Goal: Find specific page/section: Find specific page/section

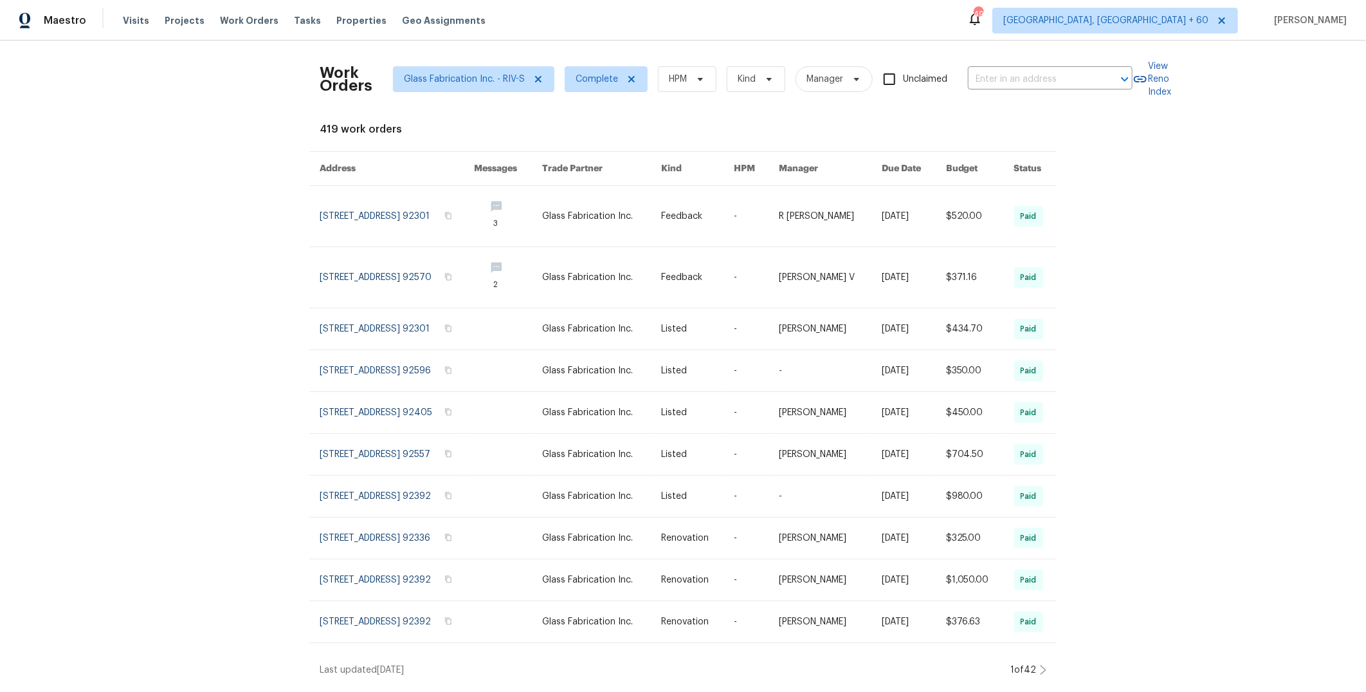
scroll to position [26, 0]
click at [533, 74] on icon at bounding box center [538, 79] width 10 height 10
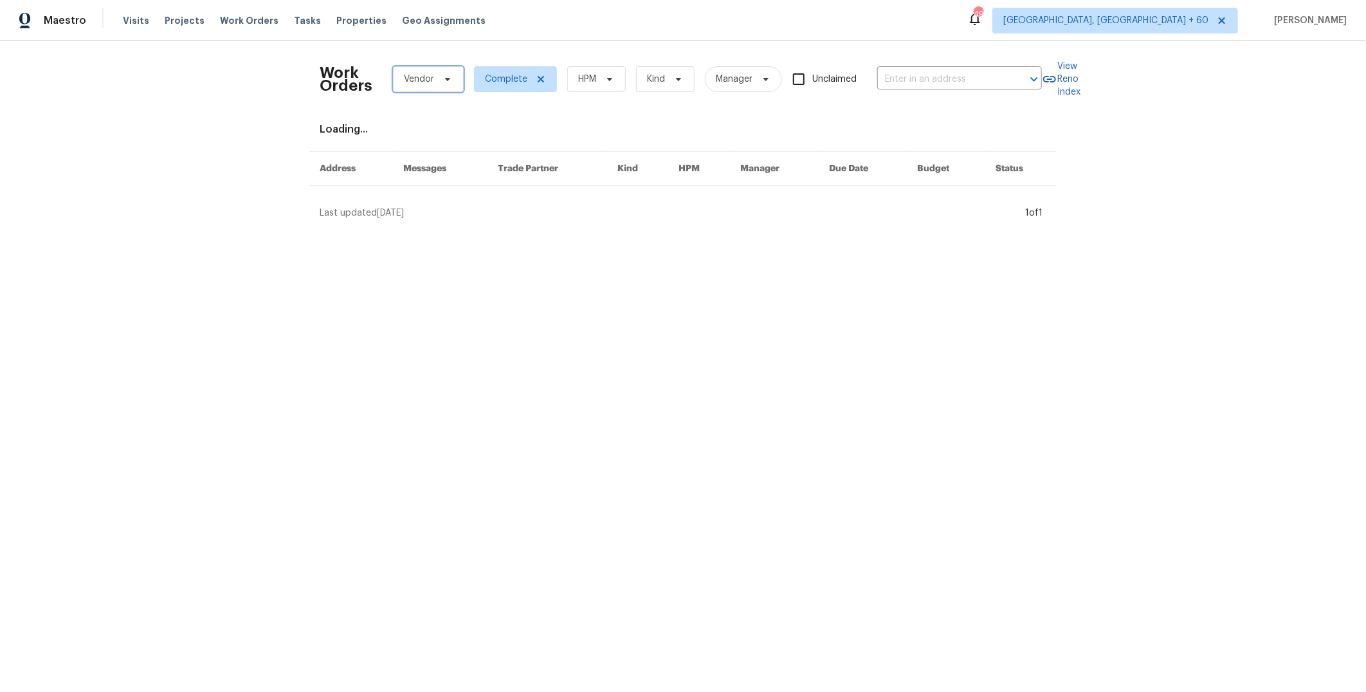
click at [426, 80] on span "Vendor" at bounding box center [419, 79] width 30 height 13
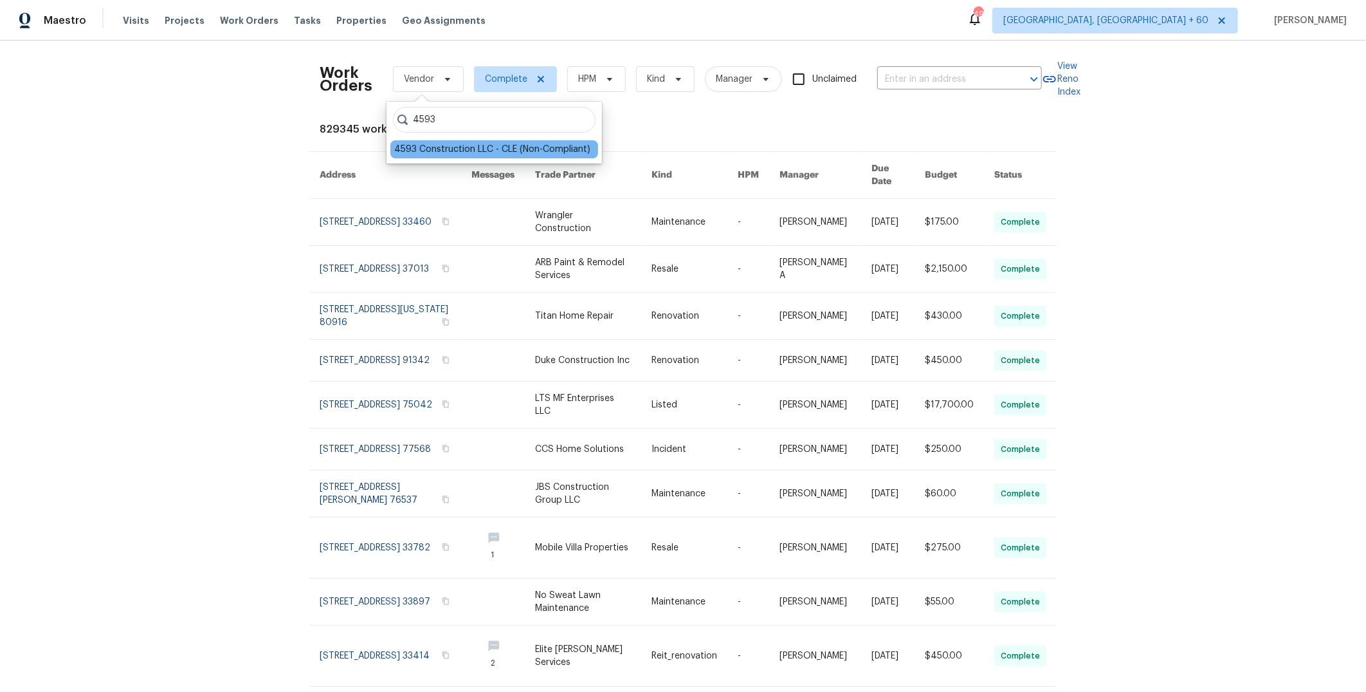
type input "4593"
click at [462, 148] on div "4593 Construction LLC - CLE (Non-Compliant)" at bounding box center [492, 149] width 196 height 13
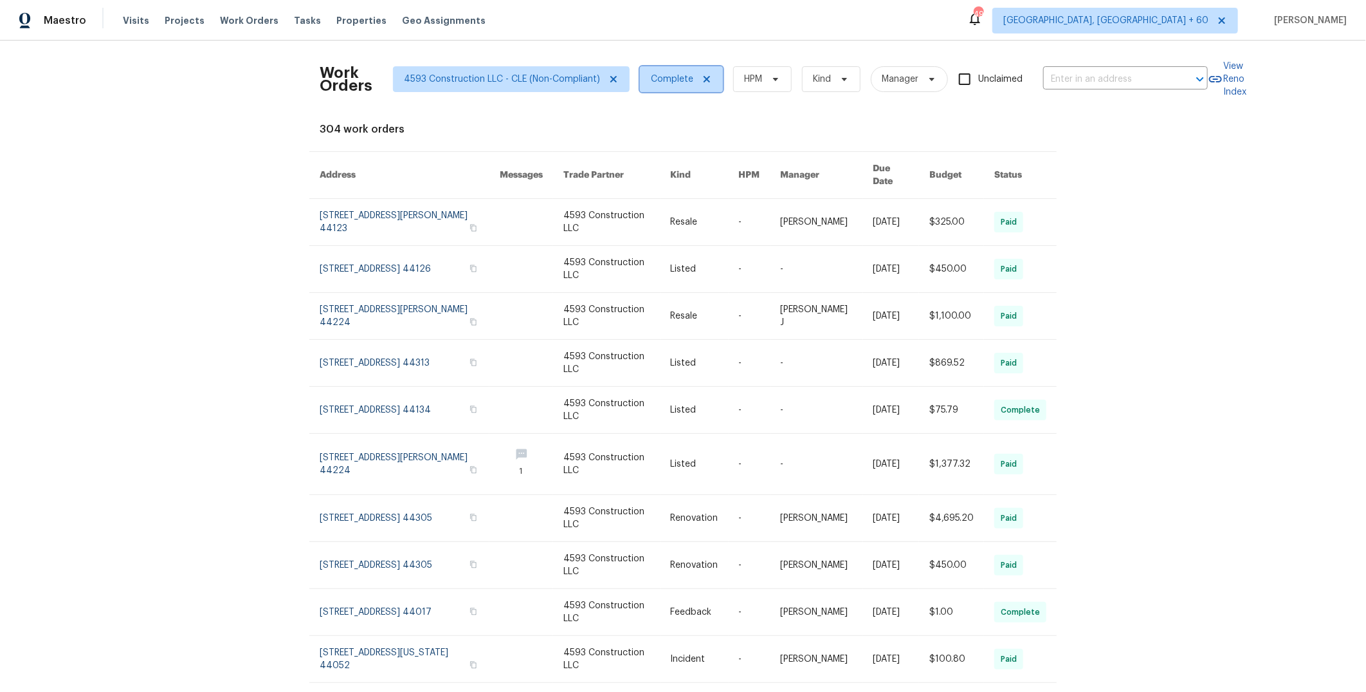
click at [702, 79] on icon at bounding box center [707, 79] width 10 height 10
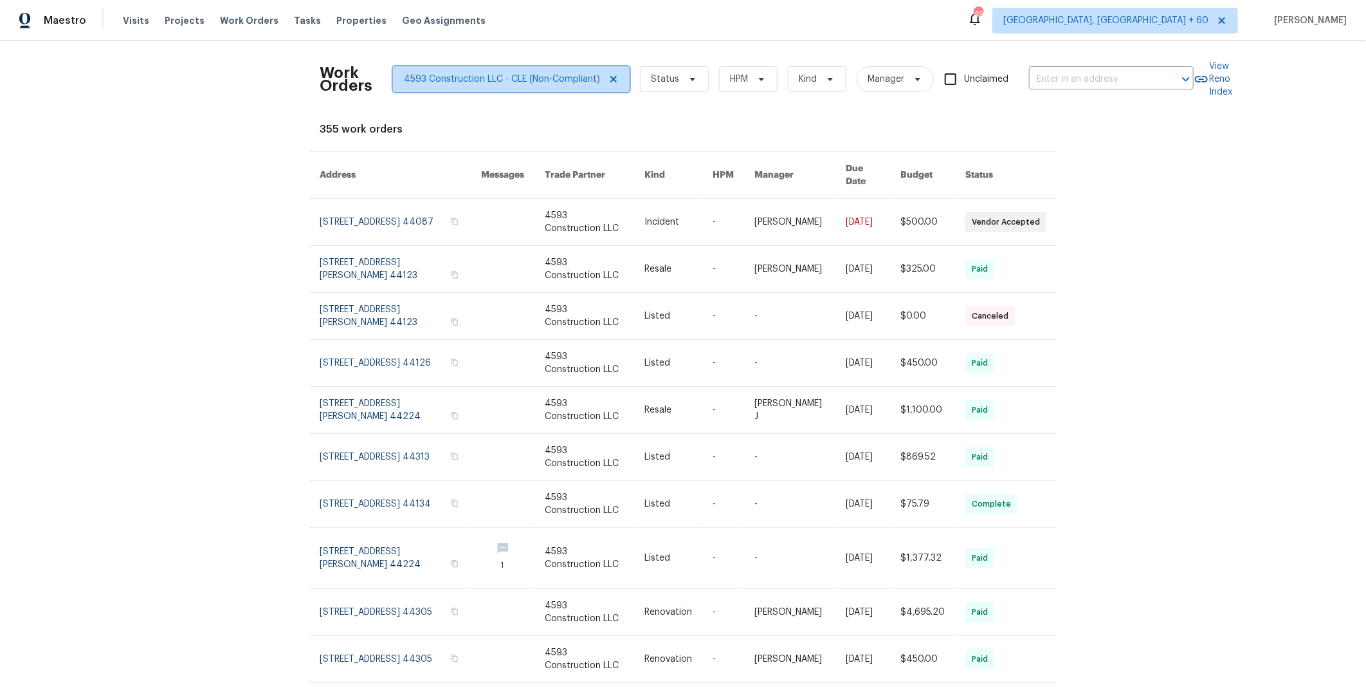
drag, startPoint x: 609, startPoint y: 80, endPoint x: 481, endPoint y: 81, distance: 128.0
click at [609, 80] on icon at bounding box center [614, 79] width 10 height 10
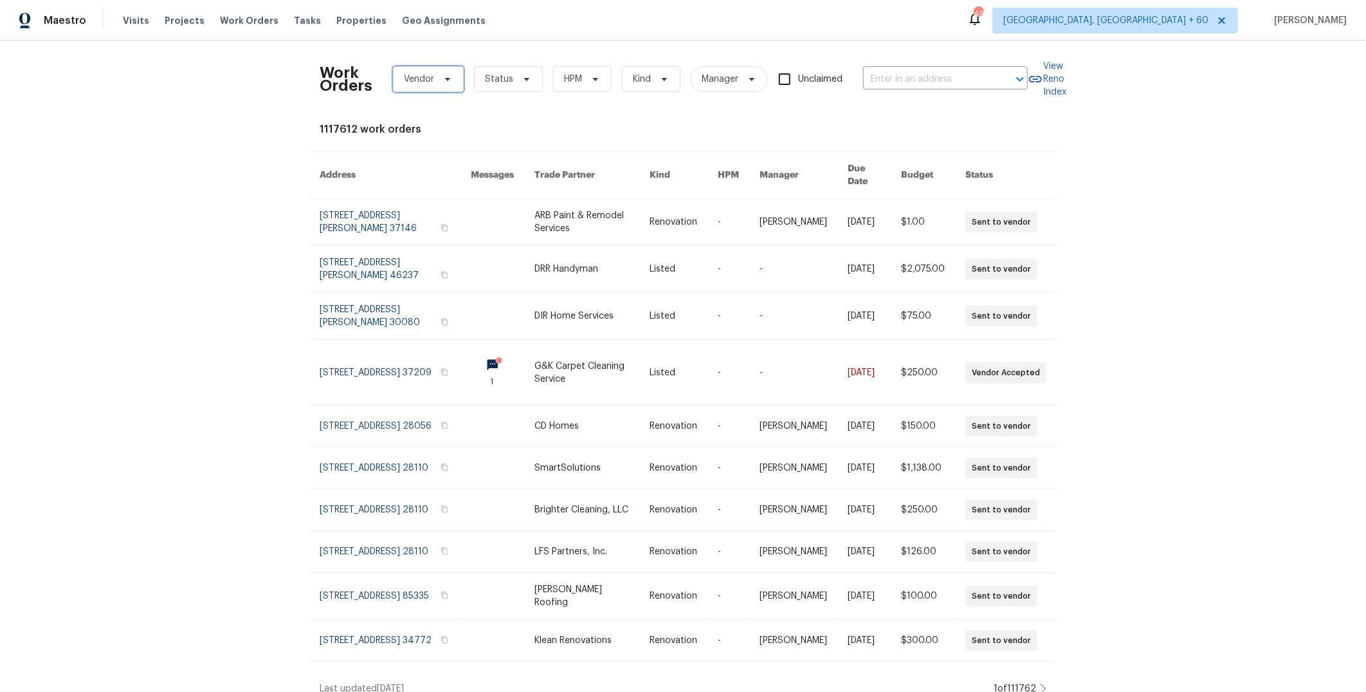
click at [419, 84] on span "Vendor" at bounding box center [419, 79] width 30 height 13
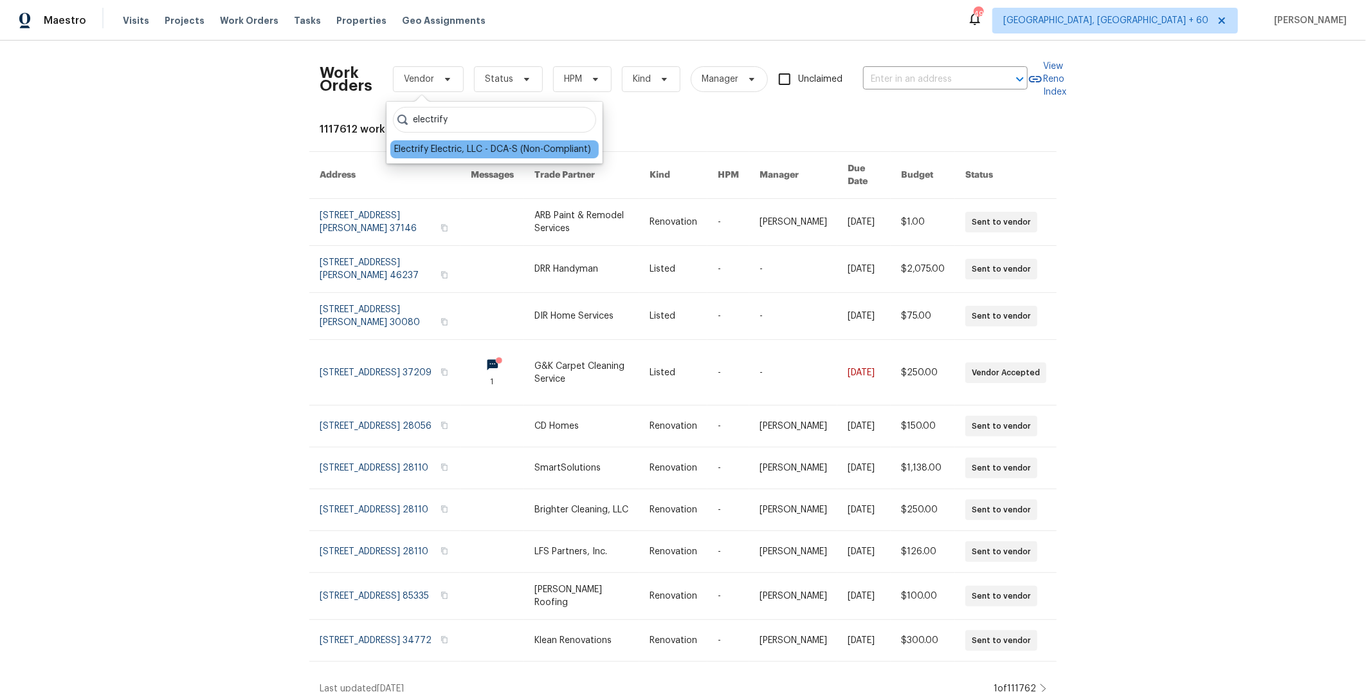
type input "electrify"
click at [442, 145] on div "Electrify Electric, LLC - DCA-S (Non-Compliant)" at bounding box center [492, 149] width 197 height 13
